Goal: Obtain resource: Obtain resource

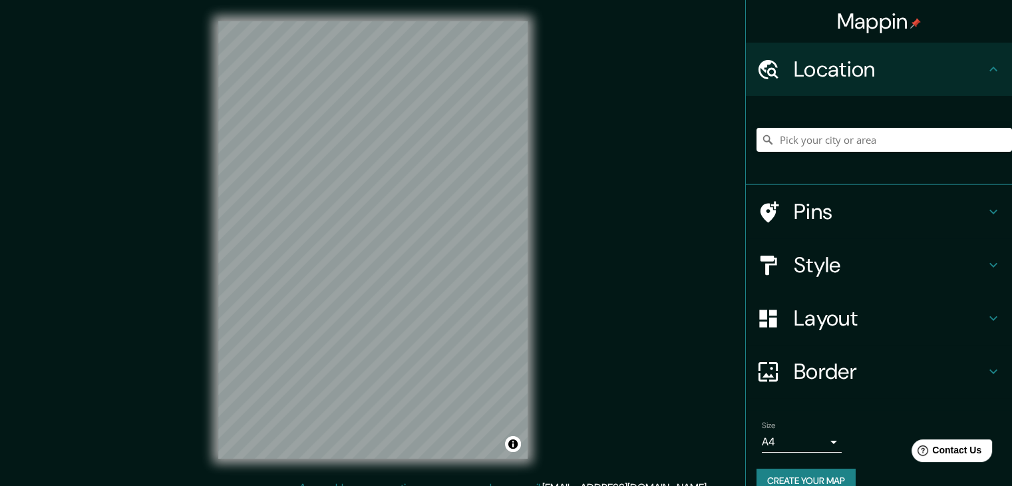
click at [808, 262] on h4 "Style" at bounding box center [890, 265] width 192 height 27
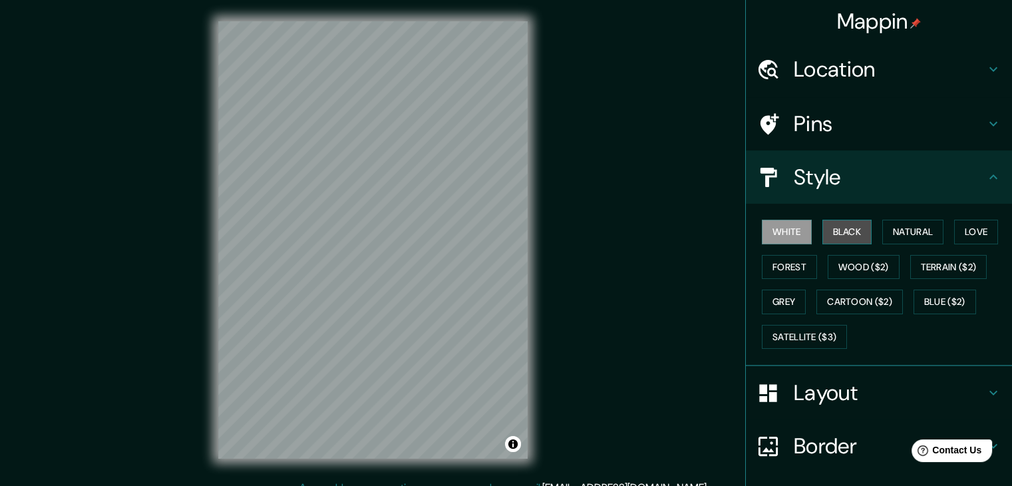
click at [824, 230] on button "Black" at bounding box center [848, 232] width 50 height 25
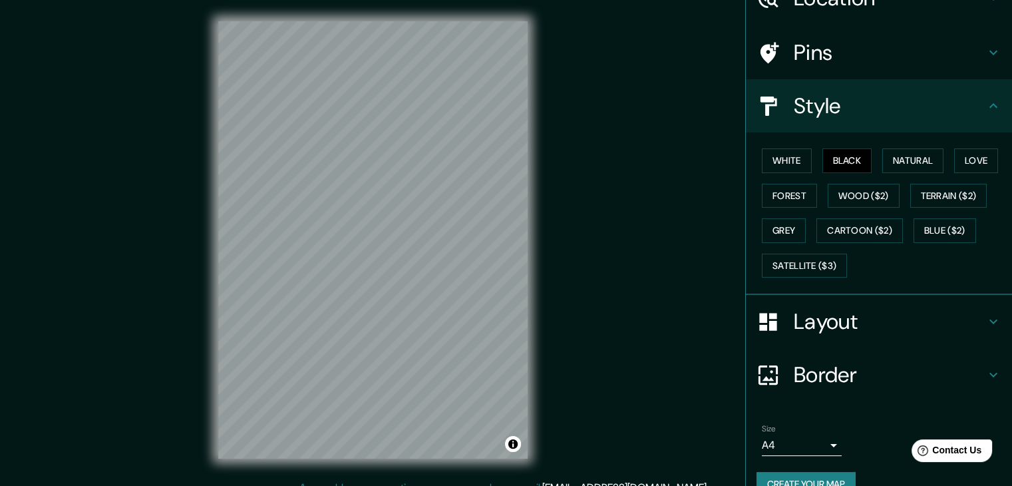
scroll to position [96, 0]
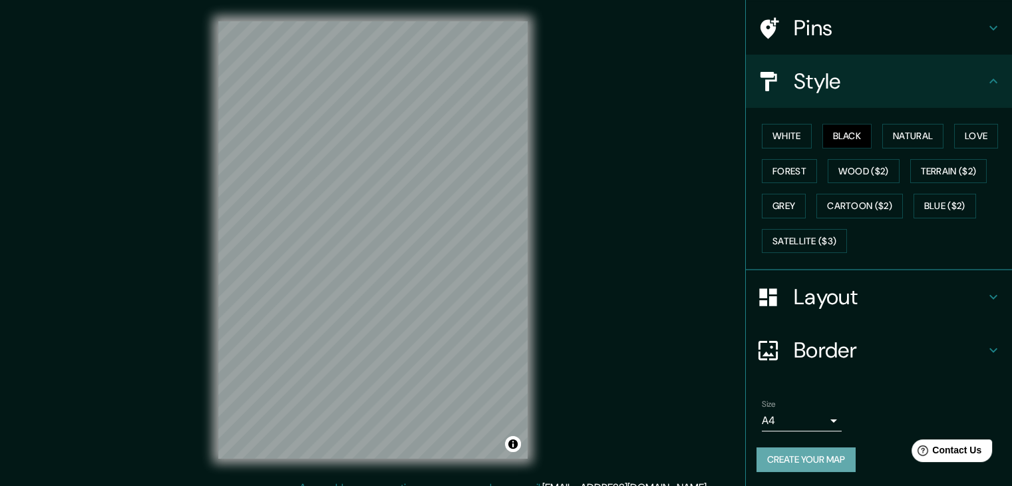
click at [785, 467] on button "Create your map" at bounding box center [806, 459] width 99 height 25
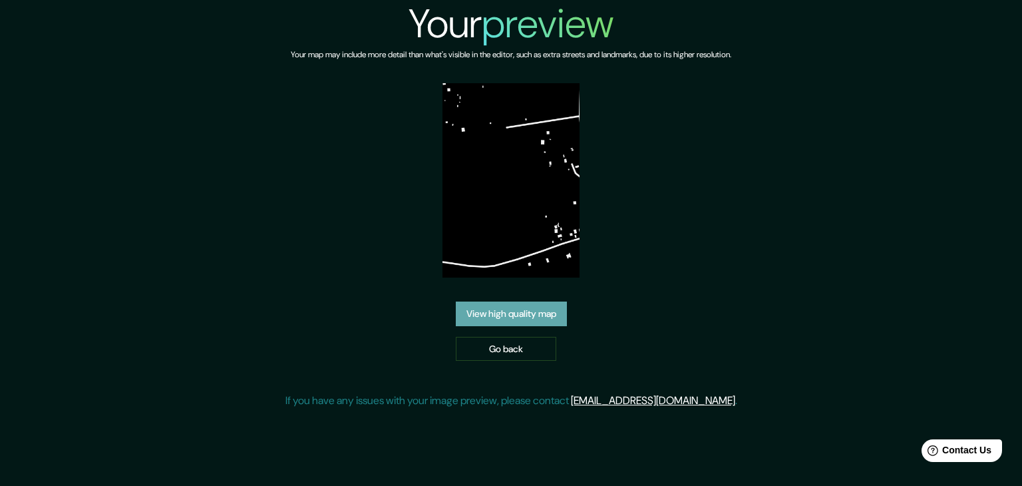
click at [567, 301] on link "View high quality map" at bounding box center [511, 313] width 111 height 25
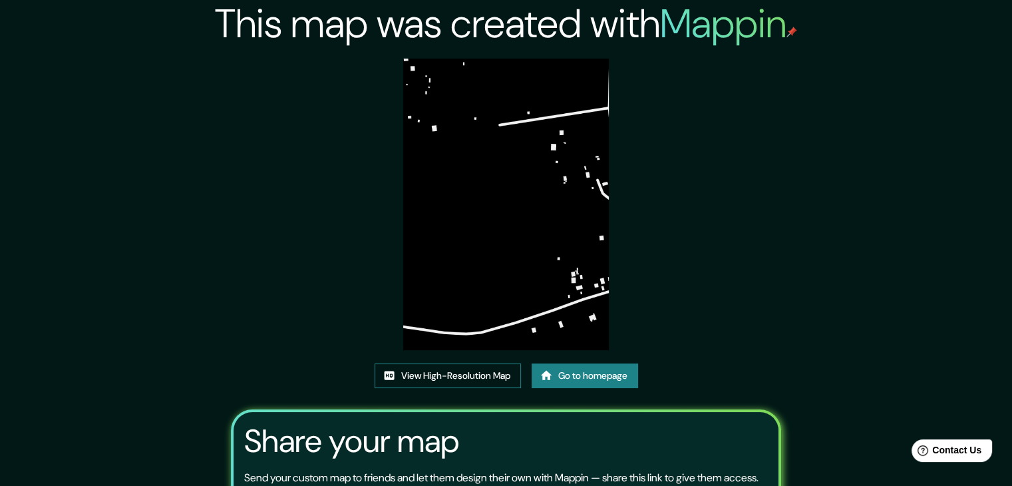
click at [455, 371] on link "View High-Resolution Map" at bounding box center [448, 375] width 146 height 25
